Goal: Task Accomplishment & Management: Use online tool/utility

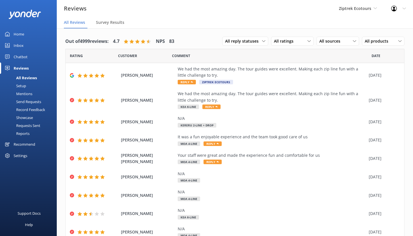
click at [22, 34] on div "Home" at bounding box center [19, 33] width 11 height 11
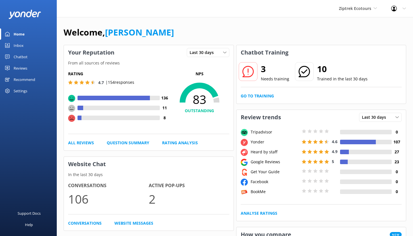
click at [22, 55] on div "Chatbot" at bounding box center [21, 56] width 14 height 11
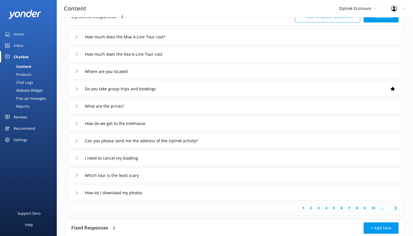
scroll to position [14, 0]
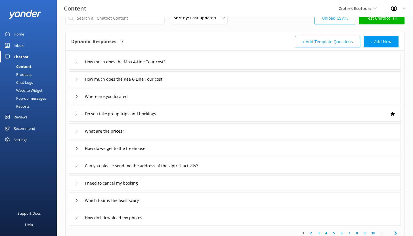
click at [178, 64] on div "How much does the Moa 4-Line Tour cost?" at bounding box center [235, 62] width 332 height 16
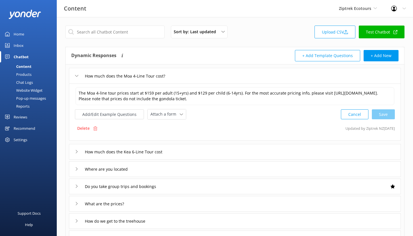
click at [28, 81] on div "Chat Logs" at bounding box center [18, 82] width 30 height 8
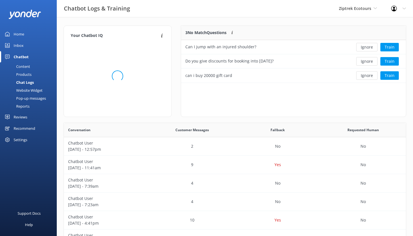
scroll to position [195, 338]
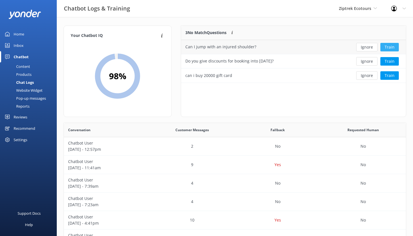
click at [390, 47] on button "Train" at bounding box center [390, 47] width 18 height 9
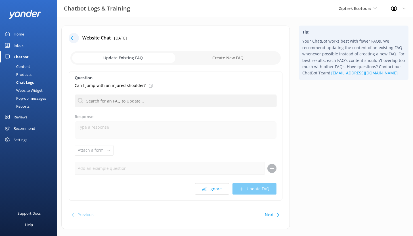
click at [223, 59] on input "checkbox" at bounding box center [175, 58] width 210 height 14
checkbox input "true"
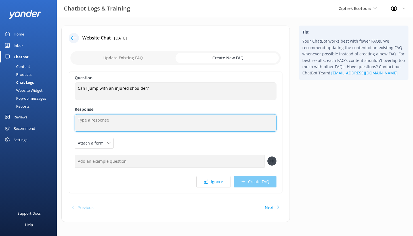
click at [121, 123] on textarea at bounding box center [176, 123] width 202 height 18
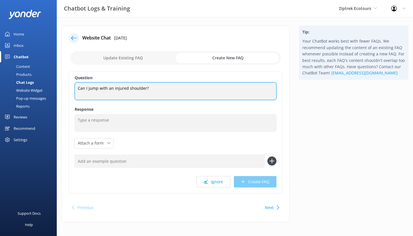
drag, startPoint x: 148, startPoint y: 87, endPoint x: 76, endPoint y: 87, distance: 72.1
click at [76, 87] on textarea "Can I jump with an injured shoulder?" at bounding box center [176, 91] width 202 height 18
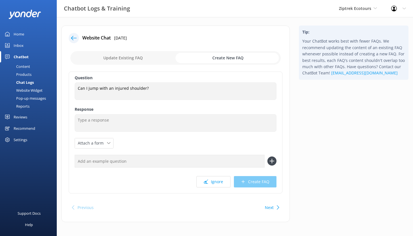
click at [23, 85] on div "Chat Logs" at bounding box center [18, 82] width 30 height 8
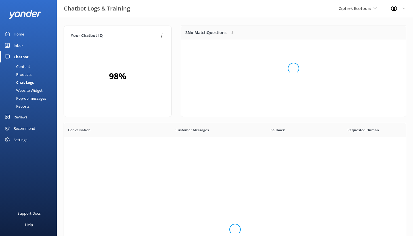
scroll to position [53, 221]
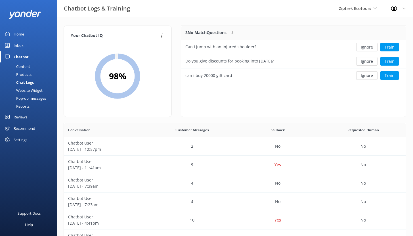
click at [27, 66] on div "Content" at bounding box center [16, 66] width 27 height 8
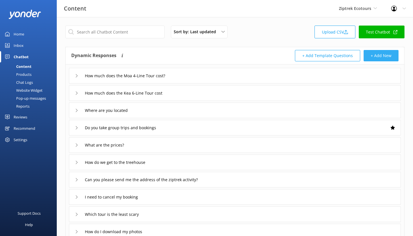
click at [378, 57] on button "+ Add New" at bounding box center [381, 55] width 35 height 11
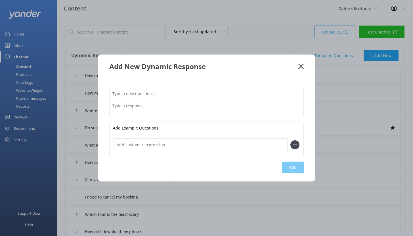
click at [139, 104] on textarea at bounding box center [207, 109] width 194 height 18
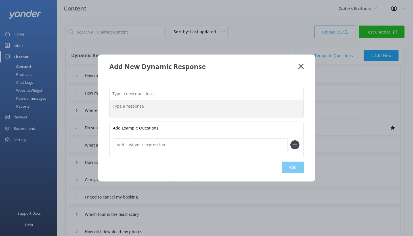
click at [300, 67] on use at bounding box center [300, 66] width 5 height 5
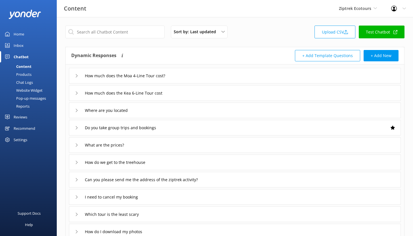
click at [24, 106] on div "Reports" at bounding box center [16, 106] width 26 height 8
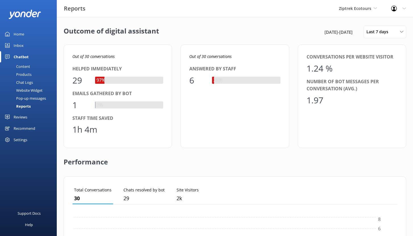
scroll to position [53, 321]
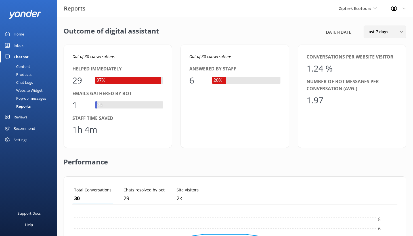
click at [393, 33] on div "Last 7 days" at bounding box center [385, 32] width 40 height 6
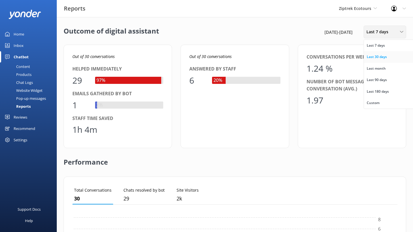
click at [392, 57] on link "Last 30 days" at bounding box center [389, 56] width 51 height 11
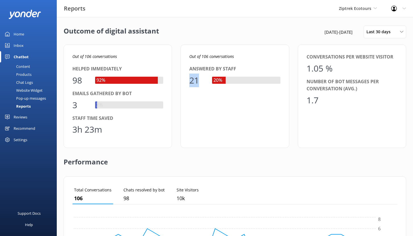
drag, startPoint x: 189, startPoint y: 80, endPoint x: 201, endPoint y: 80, distance: 11.9
click at [201, 80] on div "Out of 106 conversations Answered by staff 21 20%" at bounding box center [235, 96] width 108 height 103
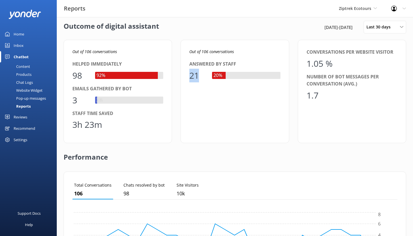
scroll to position [11, 0]
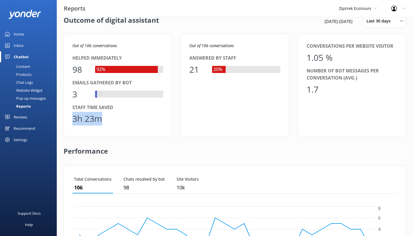
drag, startPoint x: 103, startPoint y: 120, endPoint x: 73, endPoint y: 118, distance: 30.4
click at [73, 118] on div "3h 23m" at bounding box center [117, 119] width 91 height 14
drag, startPoint x: 81, startPoint y: 70, endPoint x: 73, endPoint y: 68, distance: 8.4
click at [73, 68] on div "98" at bounding box center [80, 70] width 17 height 14
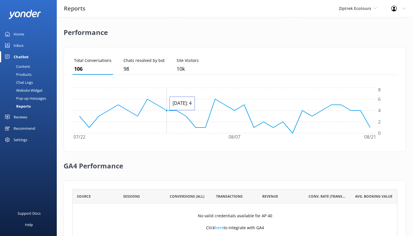
scroll to position [160, 0]
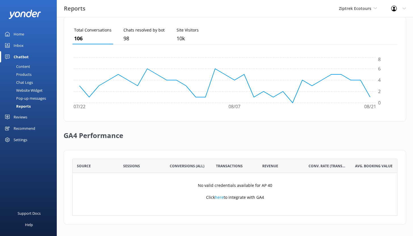
click at [21, 46] on div "Inbox" at bounding box center [19, 45] width 10 height 11
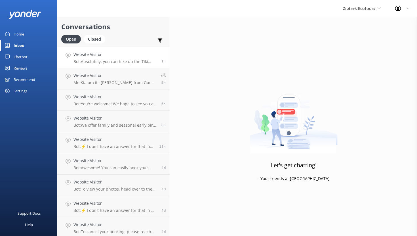
click at [122, 55] on h4 "Website Visitor" at bounding box center [116, 54] width 84 height 6
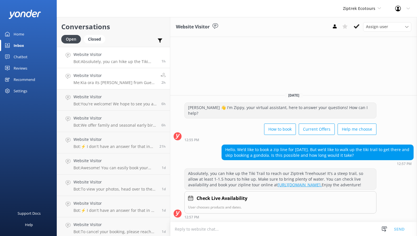
click at [114, 77] on h4 "Website Visitor" at bounding box center [115, 75] width 83 height 6
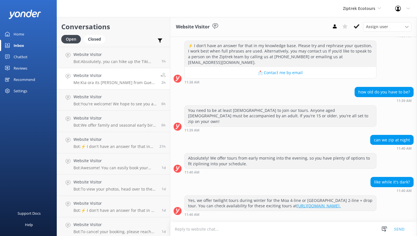
scroll to position [95, 0]
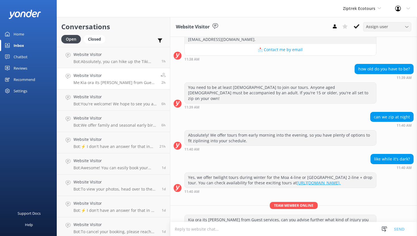
click at [389, 29] on div "Assign user" at bounding box center [387, 27] width 45 height 6
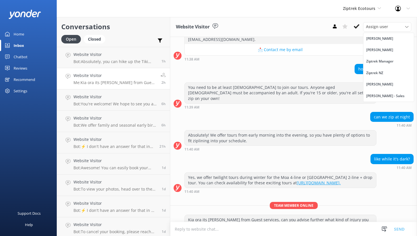
click at [294, 64] on div "how old do you have to be? 11:39 AM" at bounding box center [293, 72] width 247 height 16
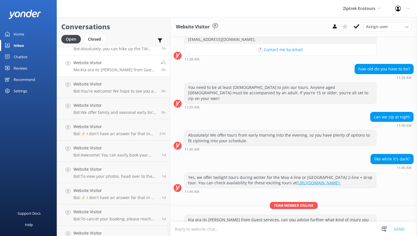
scroll to position [0, 0]
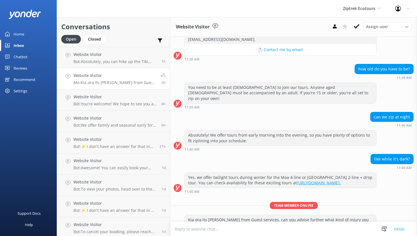
click at [18, 65] on div "Reviews" at bounding box center [21, 67] width 14 height 11
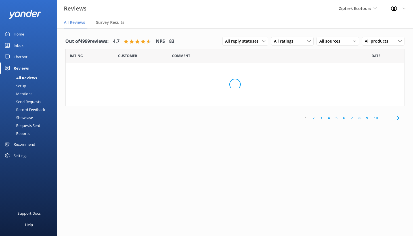
click at [17, 60] on div "Chatbot" at bounding box center [21, 56] width 14 height 11
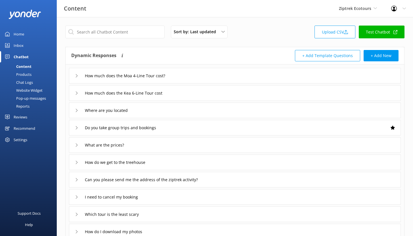
click at [18, 58] on div "Chatbot" at bounding box center [21, 56] width 15 height 11
click at [20, 47] on div "Inbox" at bounding box center [19, 45] width 10 height 11
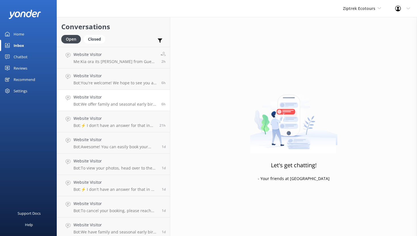
scroll to position [24, 0]
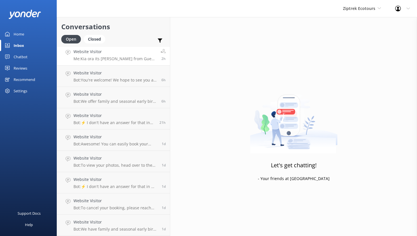
click at [123, 54] on h4 "Website Visitor" at bounding box center [115, 52] width 83 height 6
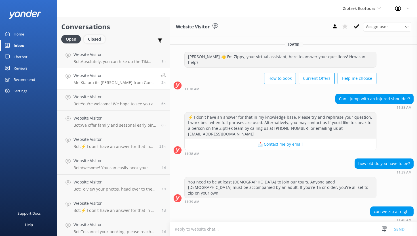
click at [94, 39] on div "Closed" at bounding box center [95, 39] width 22 height 9
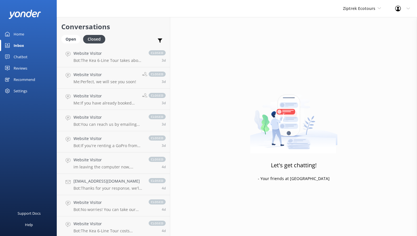
click at [17, 47] on div "Inbox" at bounding box center [19, 45] width 11 height 11
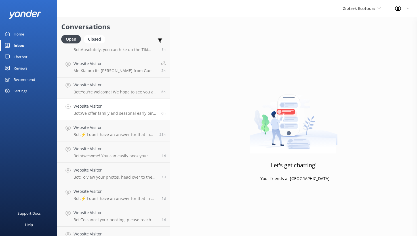
scroll to position [24, 0]
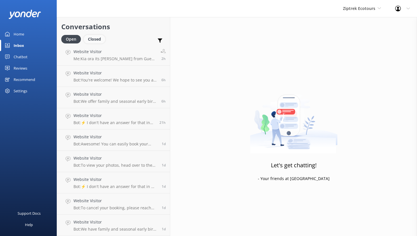
click at [97, 39] on div "Closed" at bounding box center [95, 39] width 22 height 9
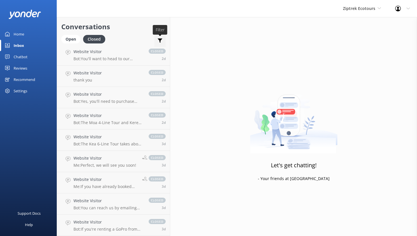
click at [160, 39] on use at bounding box center [160, 41] width 5 height 4
click at [129, 33] on div "Conversations Open Closed Important Assigned to me Unassigned" at bounding box center [113, 32] width 113 height 30
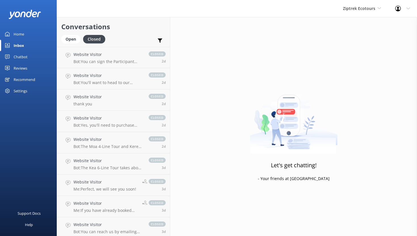
click at [24, 64] on div "Reviews" at bounding box center [21, 67] width 14 height 11
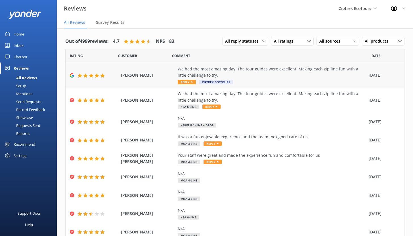
click at [249, 75] on div "We had the most amazing day. The tour guides were excellent. Making each zip li…" at bounding box center [272, 72] width 188 height 13
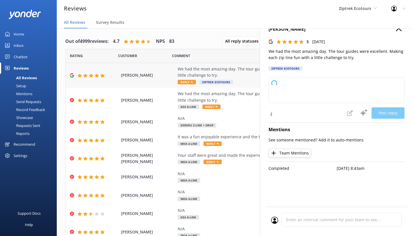
type textarea "Kia ora, Thank you so much for your fantastic review! We're so glad you had an …"
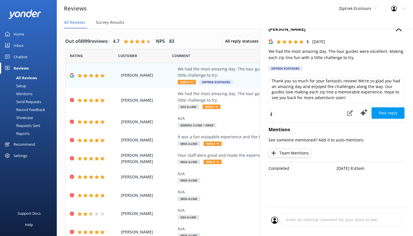
scroll to position [13, 0]
click at [364, 114] on use at bounding box center [363, 112] width 7 height 7
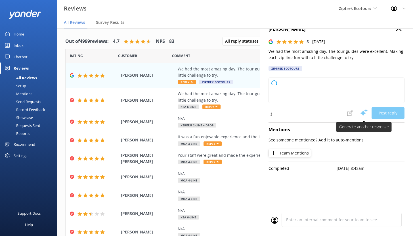
scroll to position [0, 0]
click at [349, 115] on span at bounding box center [350, 112] width 12 height 11
type textarea "Kia ora, Thank you so much for your awesome feedback! We're so glad you had an …"
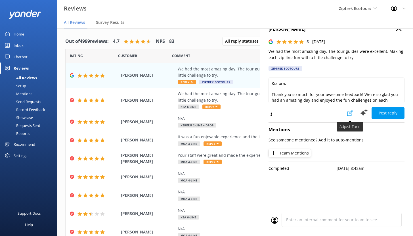
click at [349, 114] on icon at bounding box center [350, 113] width 6 height 6
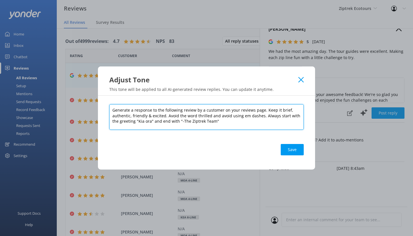
drag, startPoint x: 264, startPoint y: 109, endPoint x: 286, endPoint y: 111, distance: 21.3
click at [286, 111] on textarea "Generate a response to the following review by a customer on your reviews page.…" at bounding box center [206, 117] width 195 height 26
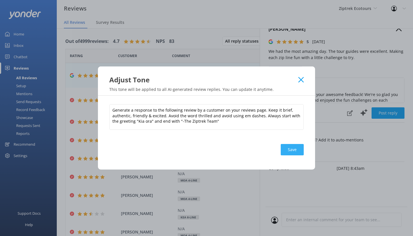
click at [293, 150] on button "Save" at bounding box center [292, 149] width 23 height 11
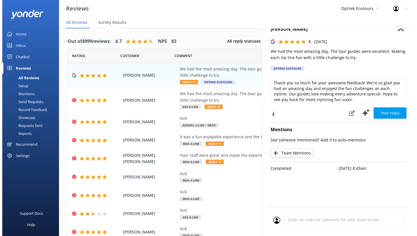
scroll to position [21, 0]
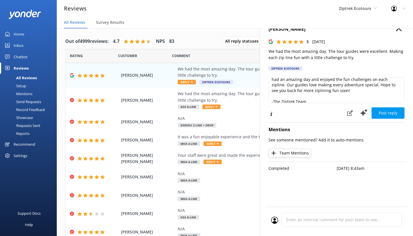
click at [25, 93] on div "Mentions" at bounding box center [17, 94] width 29 height 8
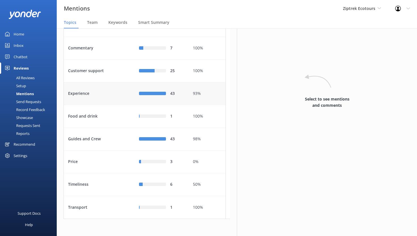
scroll to position [65, 0]
click at [111, 141] on div "Guides and Crew" at bounding box center [99, 139] width 71 height 23
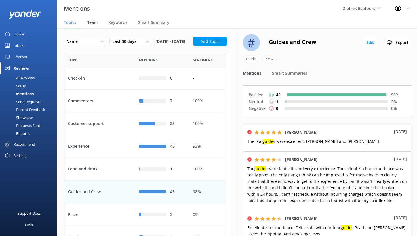
click at [92, 22] on span "Team" at bounding box center [92, 23] width 11 height 6
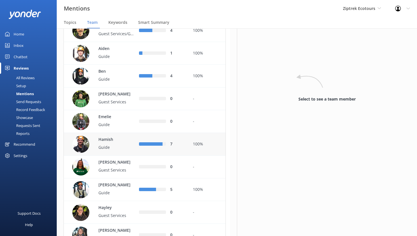
scroll to position [67, 0]
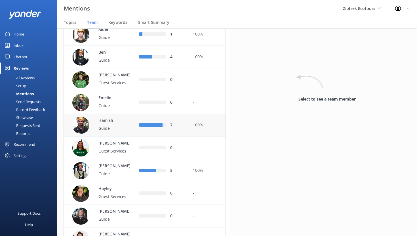
click at [124, 131] on p "Guide" at bounding box center [117, 128] width 37 height 6
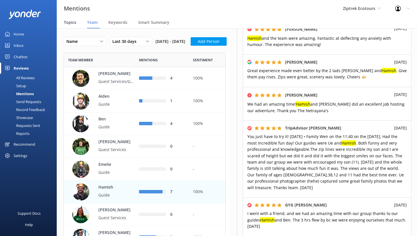
click at [73, 23] on span "Topics" at bounding box center [70, 23] width 12 height 6
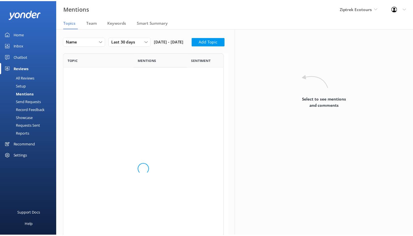
scroll to position [215, 158]
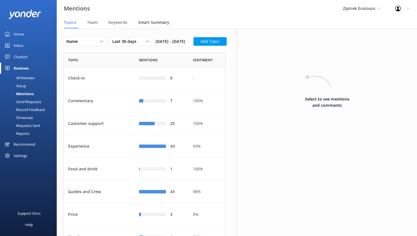
click at [150, 24] on span "Smart Summary" at bounding box center [153, 23] width 31 height 6
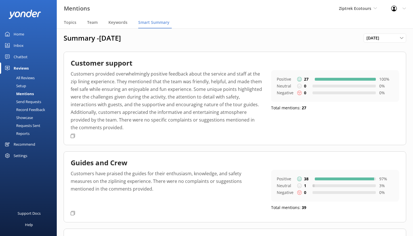
scroll to position [4, 0]
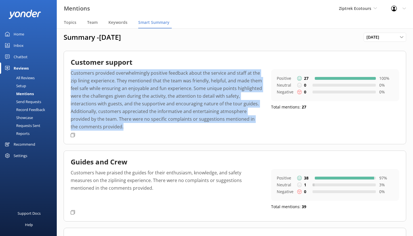
drag, startPoint x: 118, startPoint y: 128, endPoint x: 72, endPoint y: 75, distance: 70.4
click at [72, 75] on p "Customers provided overwhelmingly positive feedback about the service and staff…" at bounding box center [167, 99] width 192 height 61
click at [129, 106] on p "Customers provided overwhelmingly positive feedback about the service and staff…" at bounding box center [167, 99] width 192 height 61
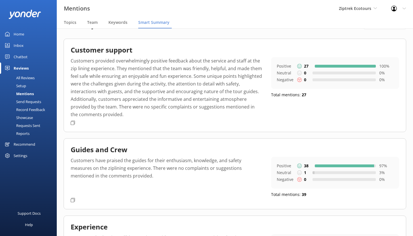
scroll to position [25, 0]
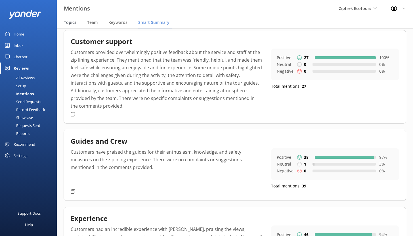
click at [70, 23] on span "Topics" at bounding box center [70, 23] width 12 height 6
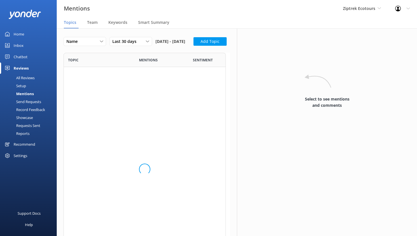
scroll to position [215, 158]
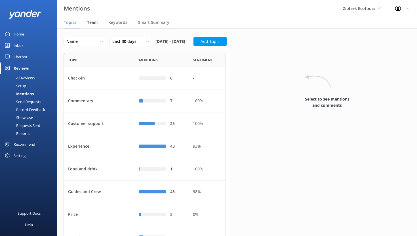
click at [94, 23] on span "Team" at bounding box center [92, 23] width 11 height 6
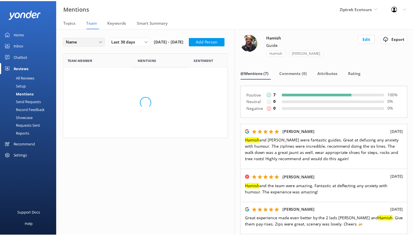
scroll to position [601, 158]
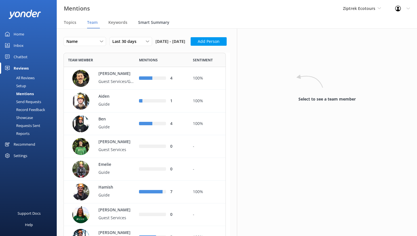
click at [147, 24] on span "Smart Summary" at bounding box center [153, 23] width 31 height 6
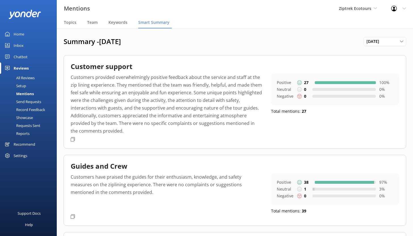
click at [27, 78] on div "All Reviews" at bounding box center [18, 78] width 31 height 8
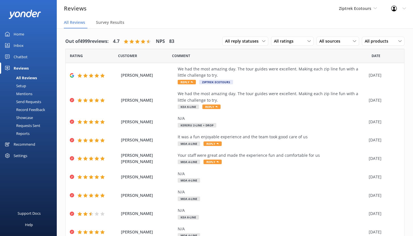
click at [31, 145] on div "Recommend" at bounding box center [25, 144] width 22 height 11
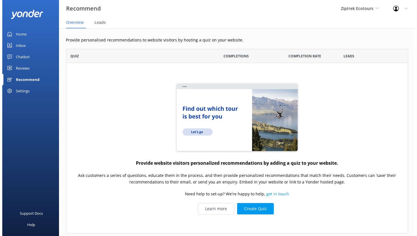
scroll to position [181, 338]
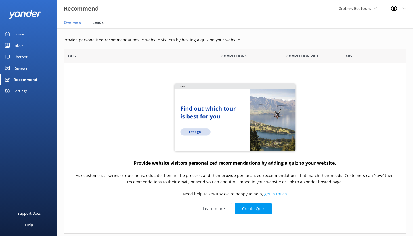
click at [98, 23] on span "Leads" at bounding box center [97, 23] width 11 height 6
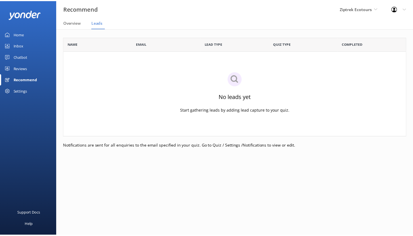
scroll to position [95, 343]
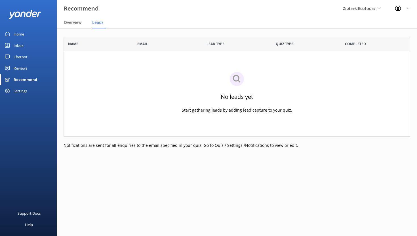
click at [24, 80] on div "Recommend" at bounding box center [26, 79] width 24 height 11
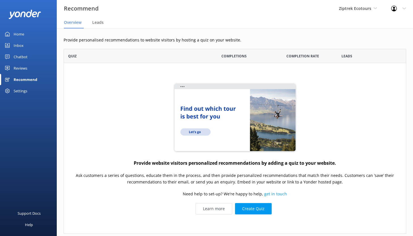
scroll to position [181, 338]
click at [21, 88] on div "Settings" at bounding box center [21, 90] width 14 height 11
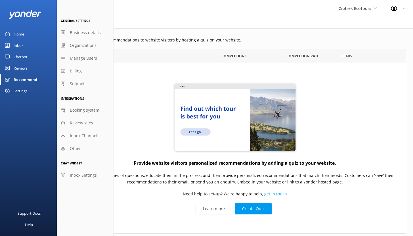
click at [22, 77] on div "Recommend" at bounding box center [26, 79] width 24 height 11
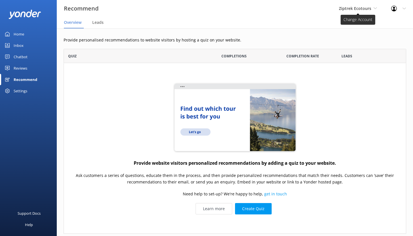
click at [354, 8] on span "Ziptrek Ecotours" at bounding box center [355, 8] width 32 height 5
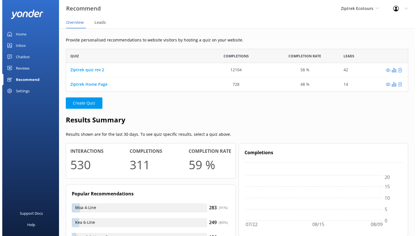
scroll to position [5, 5]
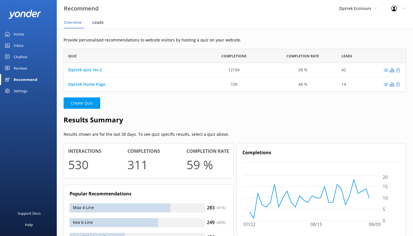
click at [98, 22] on span "Leads" at bounding box center [97, 23] width 11 height 6
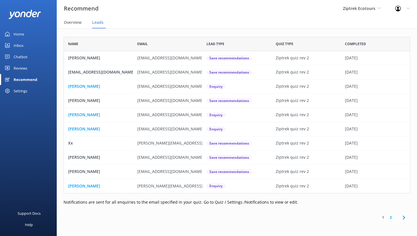
scroll to position [152, 343]
drag, startPoint x: 190, startPoint y: 72, endPoint x: 138, endPoint y: 75, distance: 52.0
click at [137, 74] on p "annemaree20@hotmail.com" at bounding box center [170, 72] width 66 height 6
click at [22, 35] on div "Home" at bounding box center [19, 33] width 11 height 11
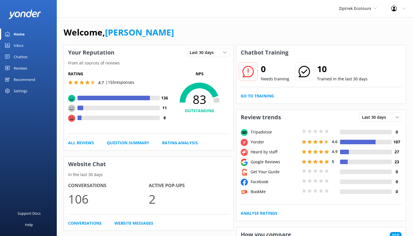
click at [25, 45] on link "Inbox" at bounding box center [28, 45] width 57 height 11
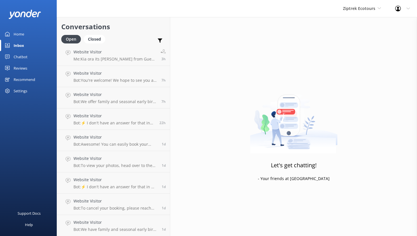
scroll to position [24, 0]
click at [161, 41] on icon at bounding box center [160, 41] width 6 height 6
click at [97, 41] on div "Closed" at bounding box center [95, 39] width 22 height 9
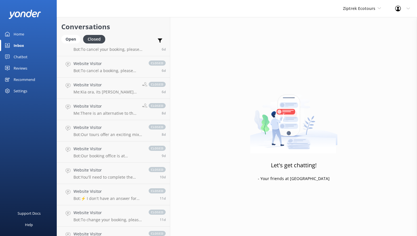
scroll to position [383, 0]
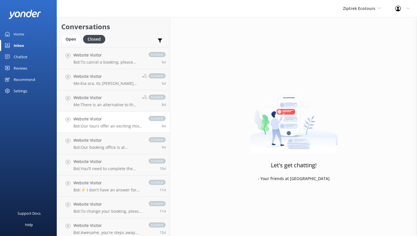
click at [115, 118] on h4 "Website Visitor" at bounding box center [109, 119] width 70 height 6
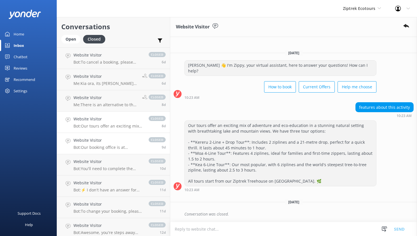
click at [129, 145] on p "Bot: Our booking office is at 45 Camp Street in Queenstown. To reach the tour d…" at bounding box center [109, 147] width 70 height 5
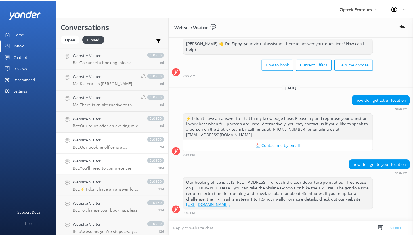
scroll to position [26, 0]
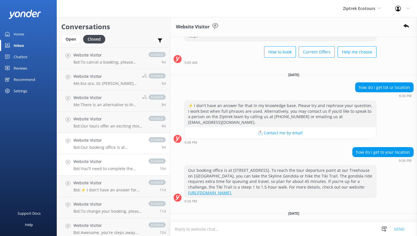
click at [127, 161] on h4 "Website Visitor" at bounding box center [109, 161] width 70 height 6
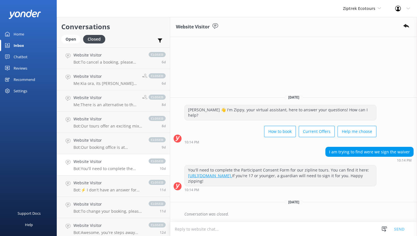
click at [31, 58] on link "Chatbot" at bounding box center [28, 56] width 57 height 11
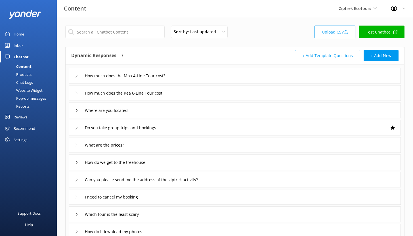
click at [31, 79] on div "Chat Logs" at bounding box center [18, 82] width 30 height 8
